Goal: Transaction & Acquisition: Obtain resource

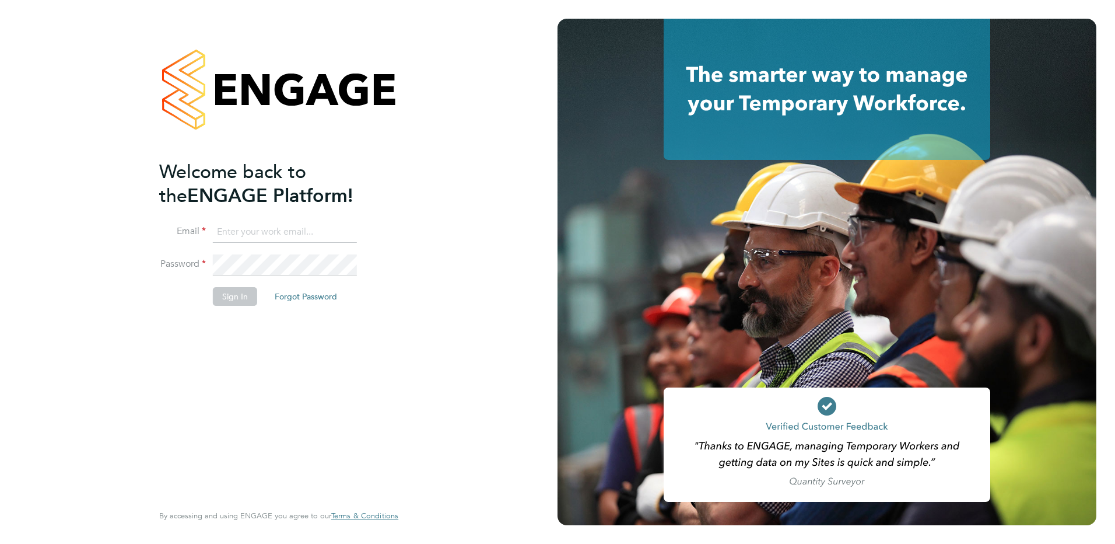
type input "[EMAIL_ADDRESS][DOMAIN_NAME]"
click at [233, 302] on button "Sign In" at bounding box center [235, 296] width 44 height 19
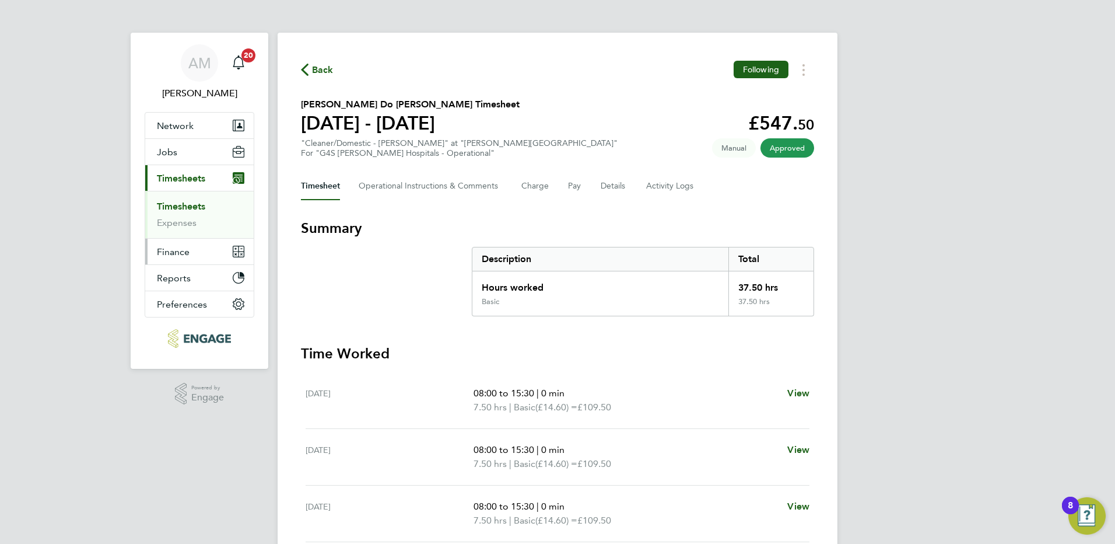
click at [190, 248] on button "Finance" at bounding box center [199, 252] width 108 height 26
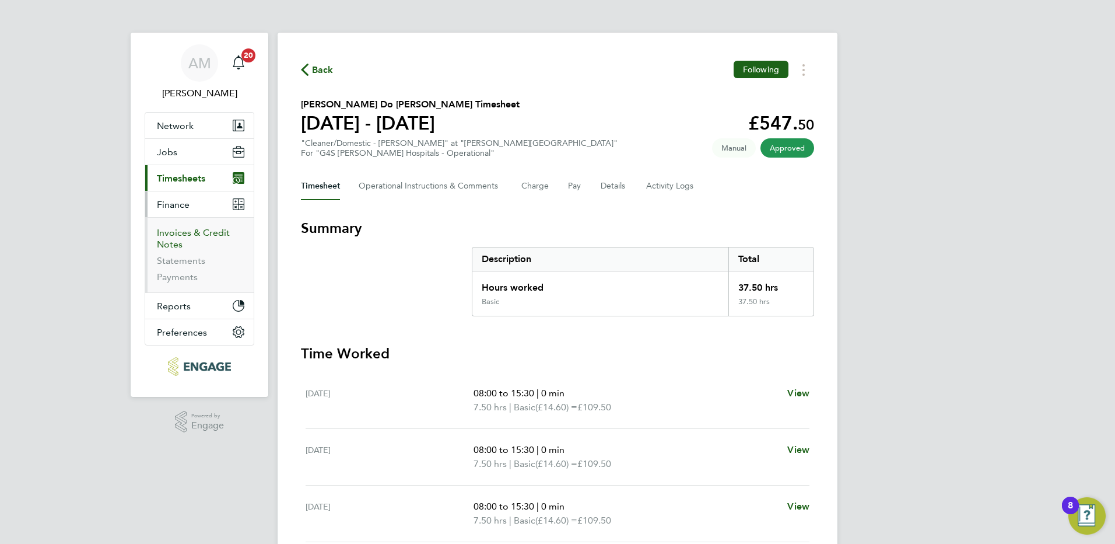
drag, startPoint x: 179, startPoint y: 236, endPoint x: 182, endPoint y: 241, distance: 6.0
click at [178, 236] on link "Invoices & Credit Notes" at bounding box center [193, 238] width 73 height 23
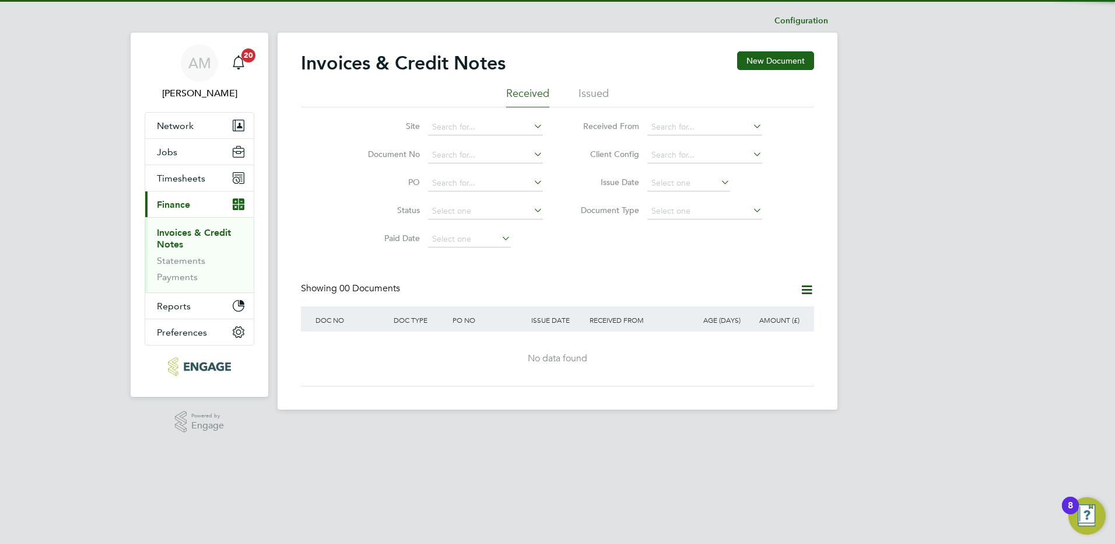
click at [590, 79] on div "Invoices & Credit Notes New Document" at bounding box center [557, 68] width 513 height 35
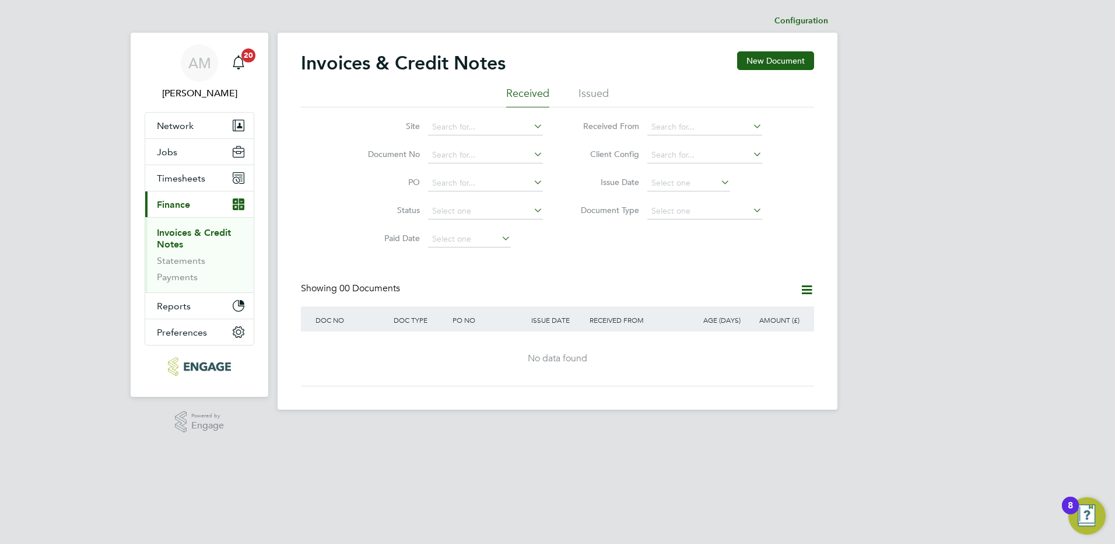
click at [592, 100] on li "Issued" at bounding box center [594, 96] width 30 height 21
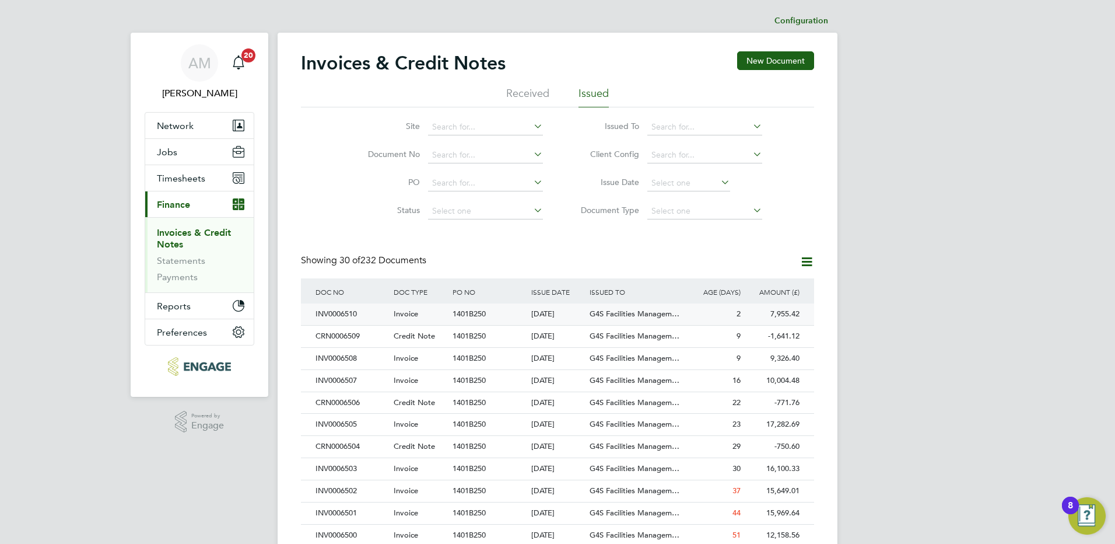
click at [423, 312] on div "Invoice" at bounding box center [420, 314] width 59 height 22
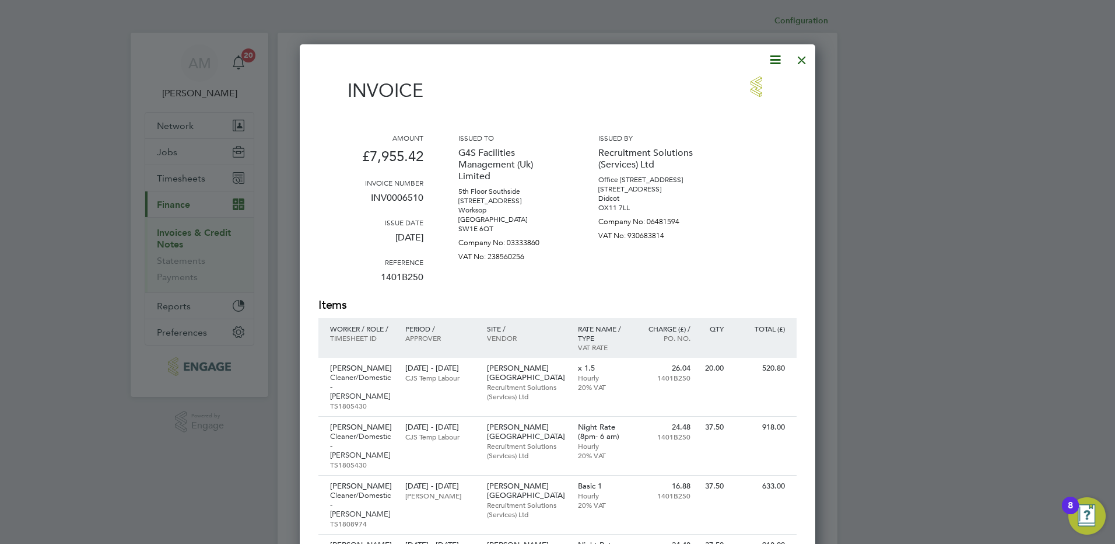
click at [777, 61] on icon at bounding box center [775, 59] width 15 height 15
click at [768, 86] on li "Download Invoice" at bounding box center [740, 87] width 80 height 16
click at [801, 62] on div at bounding box center [802, 57] width 21 height 21
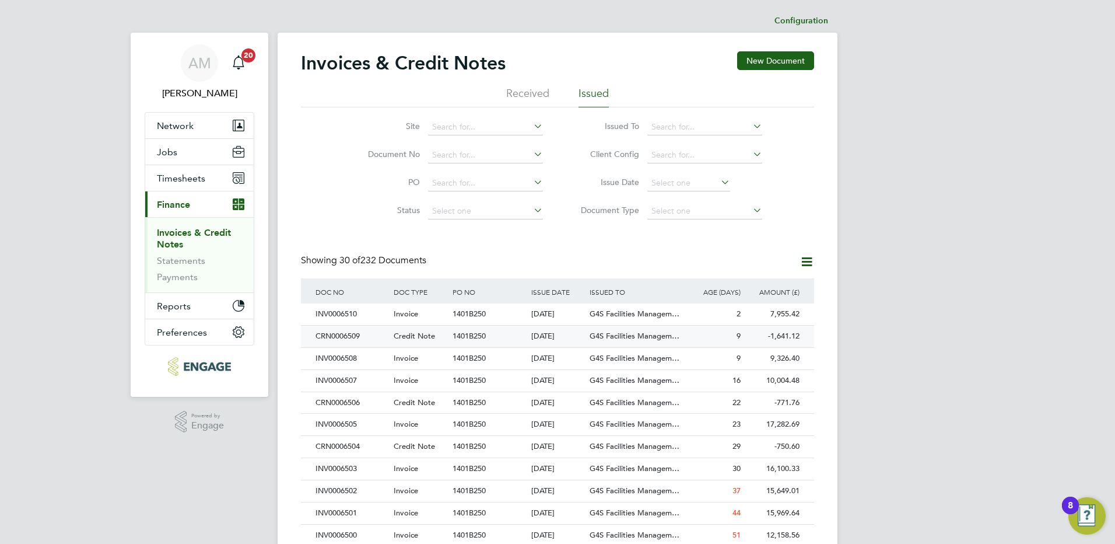
click at [577, 342] on div "19 Aug 2025" at bounding box center [557, 336] width 59 height 22
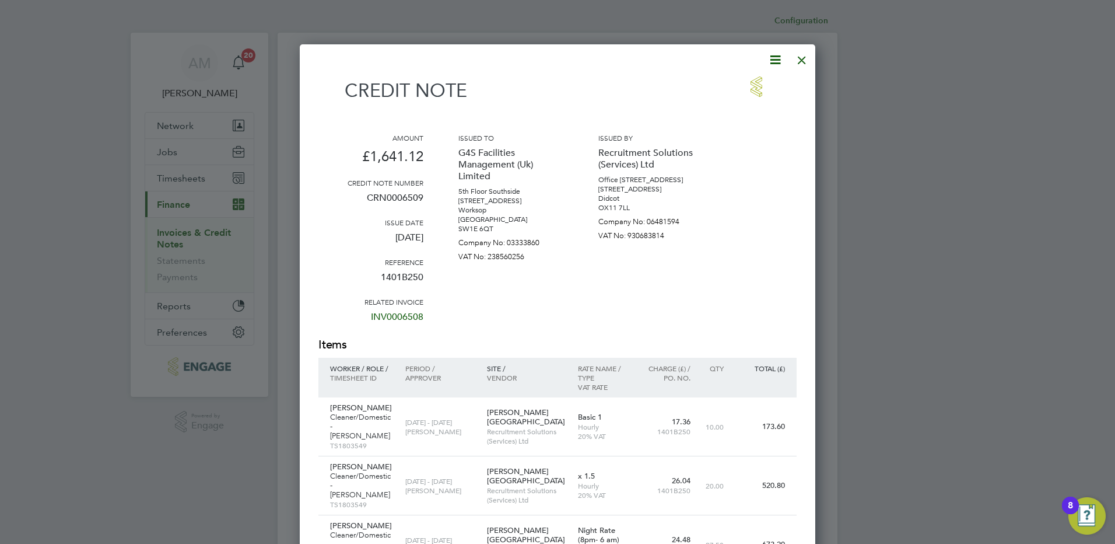
click at [800, 63] on div at bounding box center [802, 57] width 21 height 21
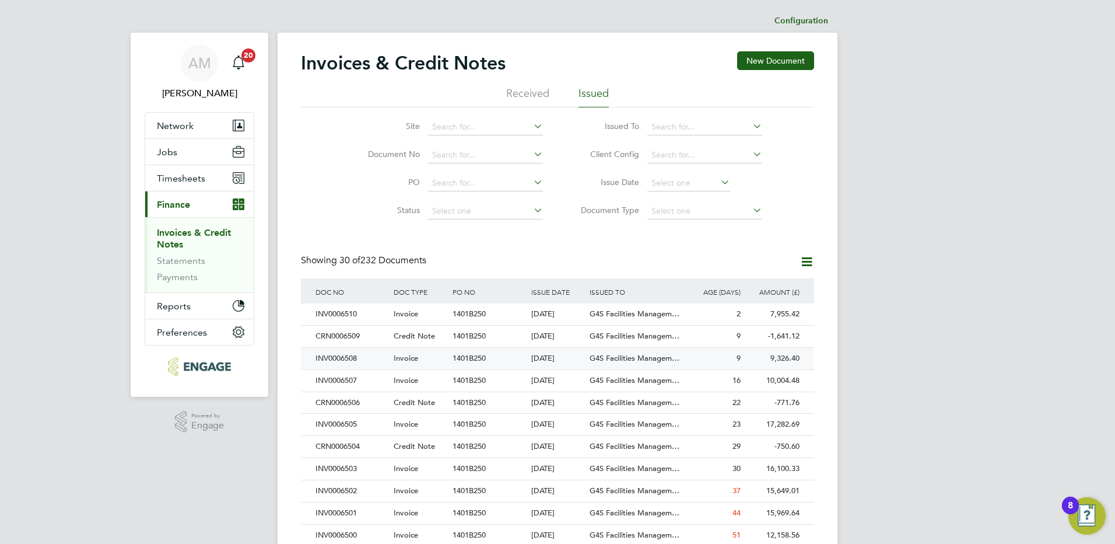
click at [569, 357] on div "19 Aug 2025" at bounding box center [557, 359] width 59 height 22
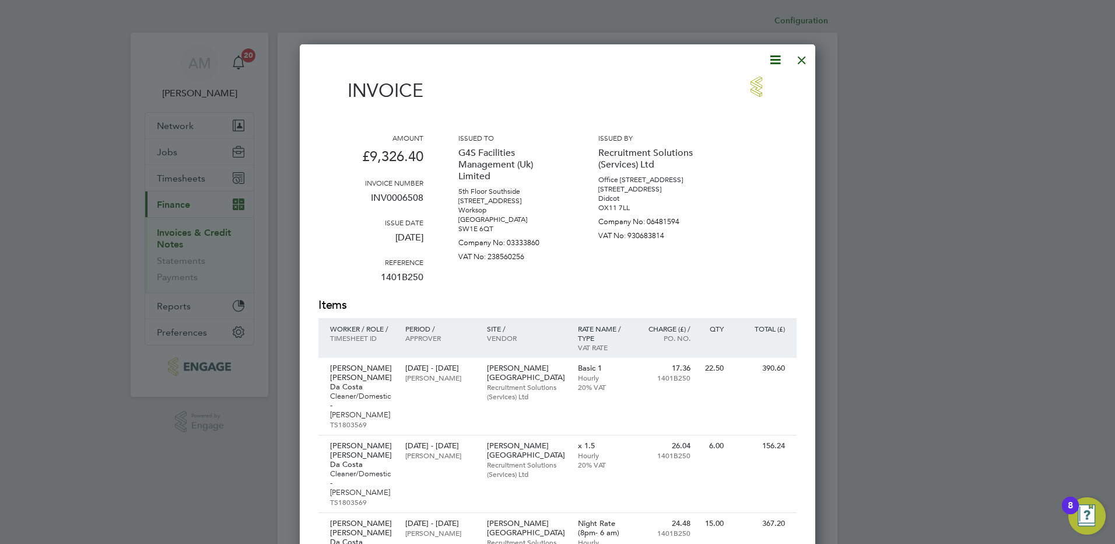
click at [803, 61] on div at bounding box center [802, 57] width 21 height 21
